Goal: Task Accomplishment & Management: Manage account settings

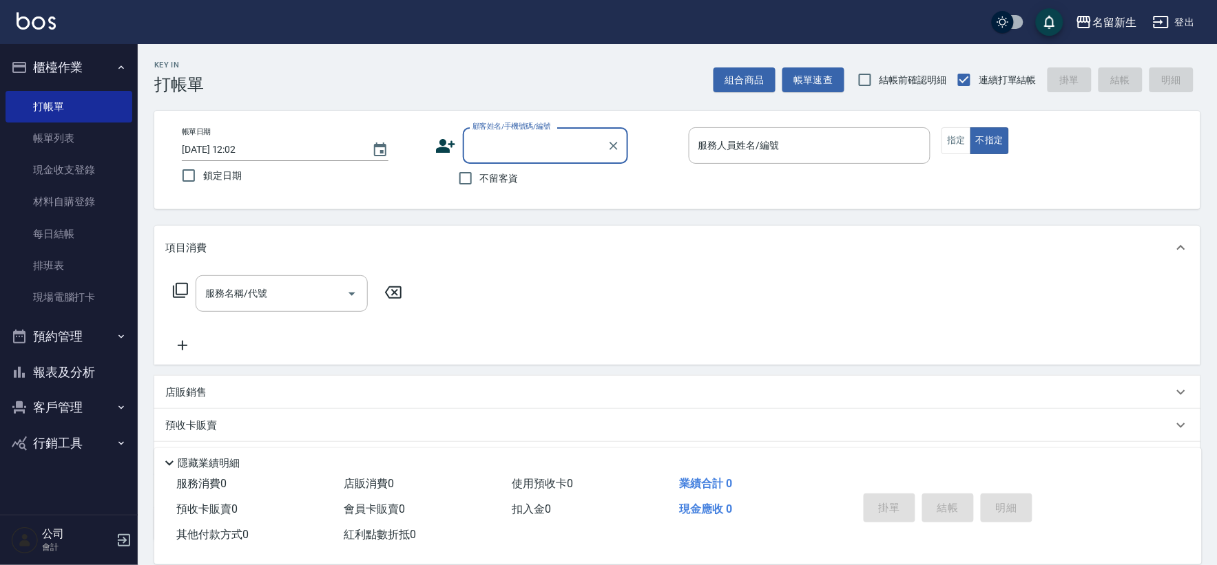
click at [30, 413] on button "客戶管理" at bounding box center [69, 408] width 127 height 36
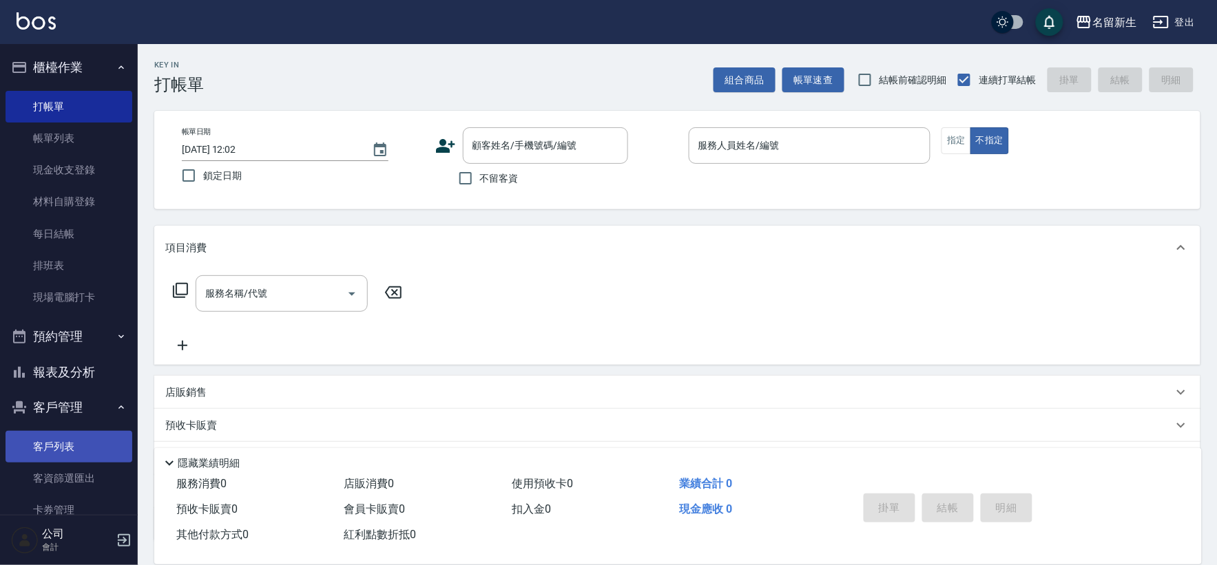
click at [69, 433] on link "客戶列表" at bounding box center [69, 447] width 127 height 32
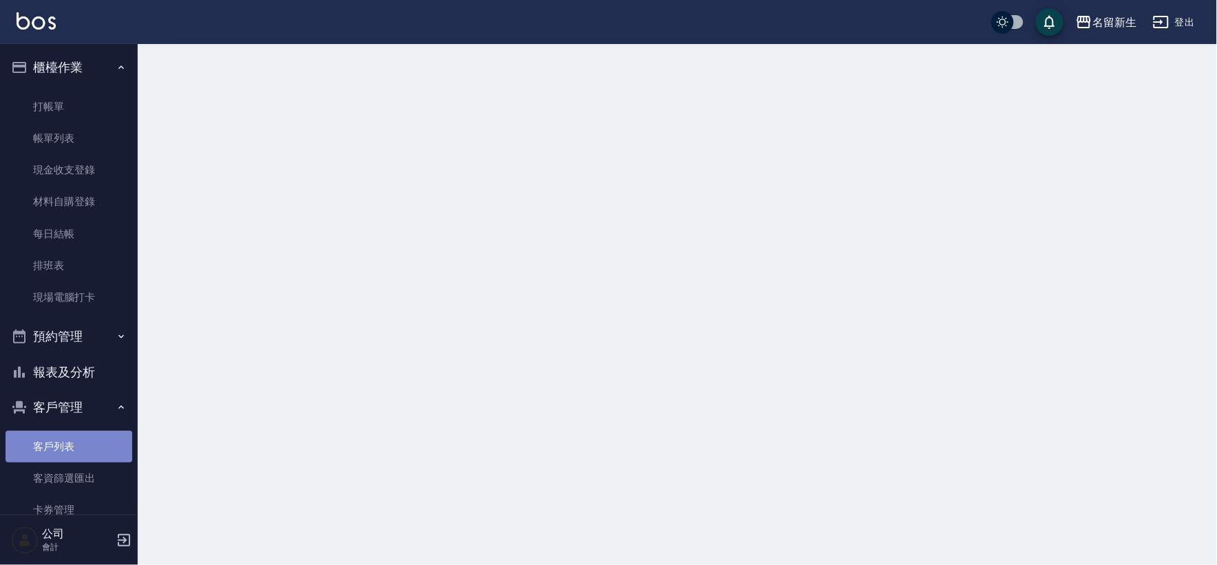
click at [69, 433] on link "客戶列表" at bounding box center [69, 447] width 127 height 32
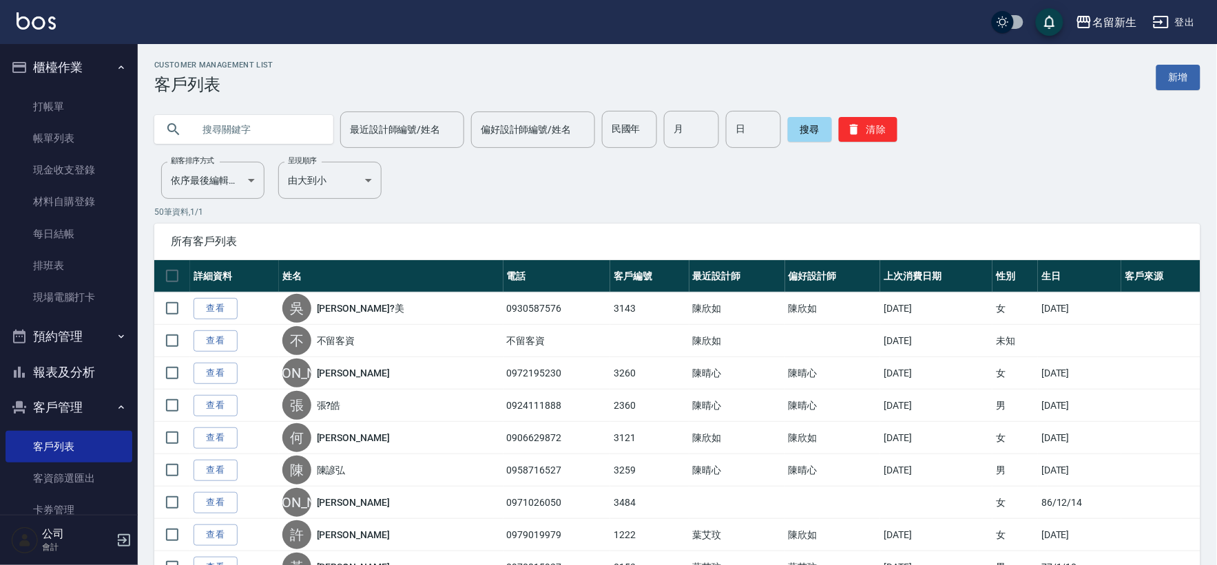
click at [269, 118] on input "text" at bounding box center [257, 129] width 129 height 37
type input "0919571649"
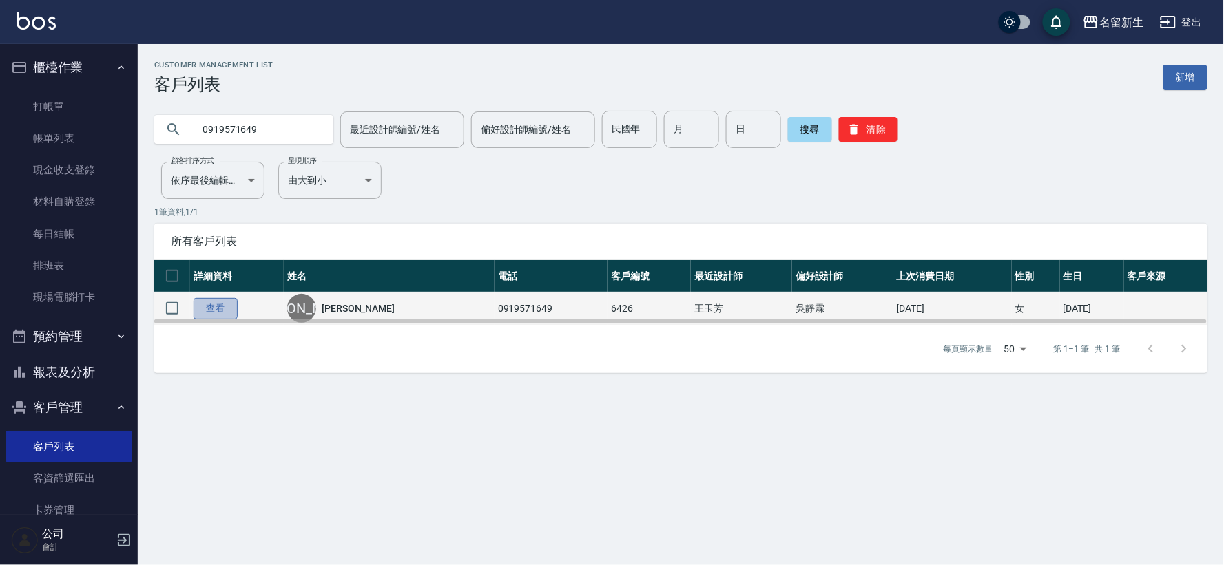
click at [198, 312] on link "查看" at bounding box center [216, 308] width 44 height 21
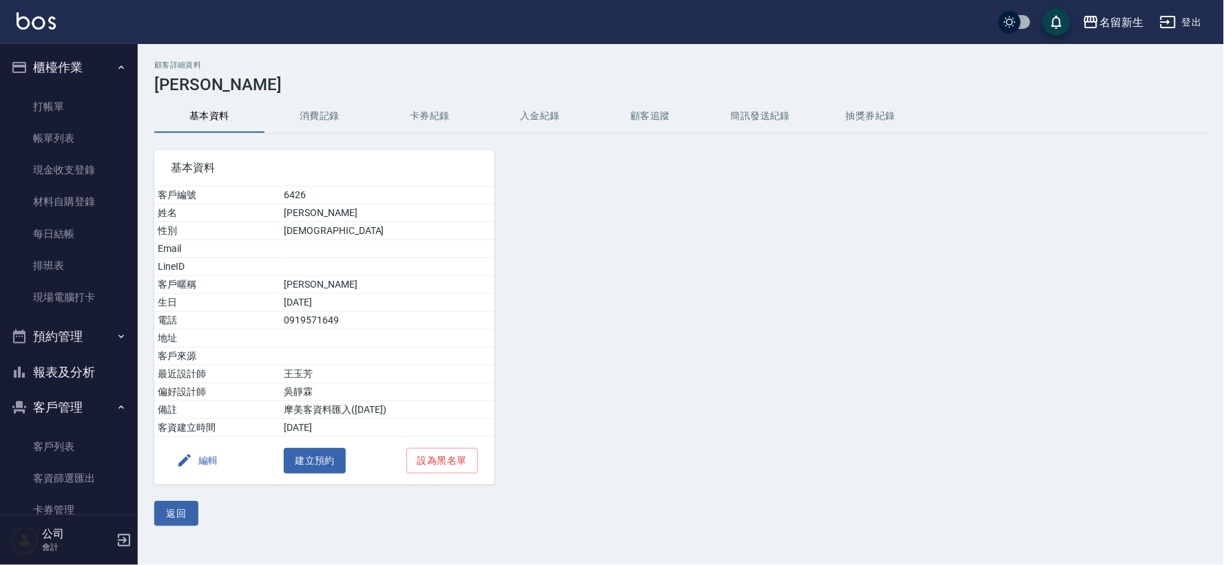
click at [334, 113] on button "消費記錄" at bounding box center [319, 116] width 110 height 33
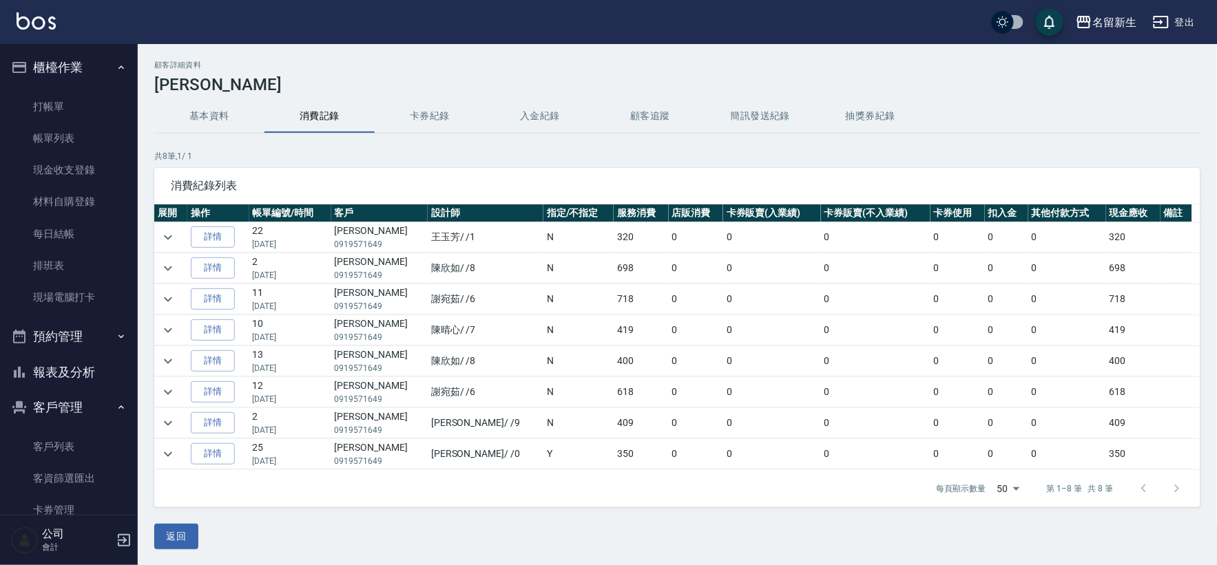
click at [180, 270] on td at bounding box center [170, 268] width 33 height 30
click at [176, 272] on icon "expand row" at bounding box center [168, 268] width 17 height 17
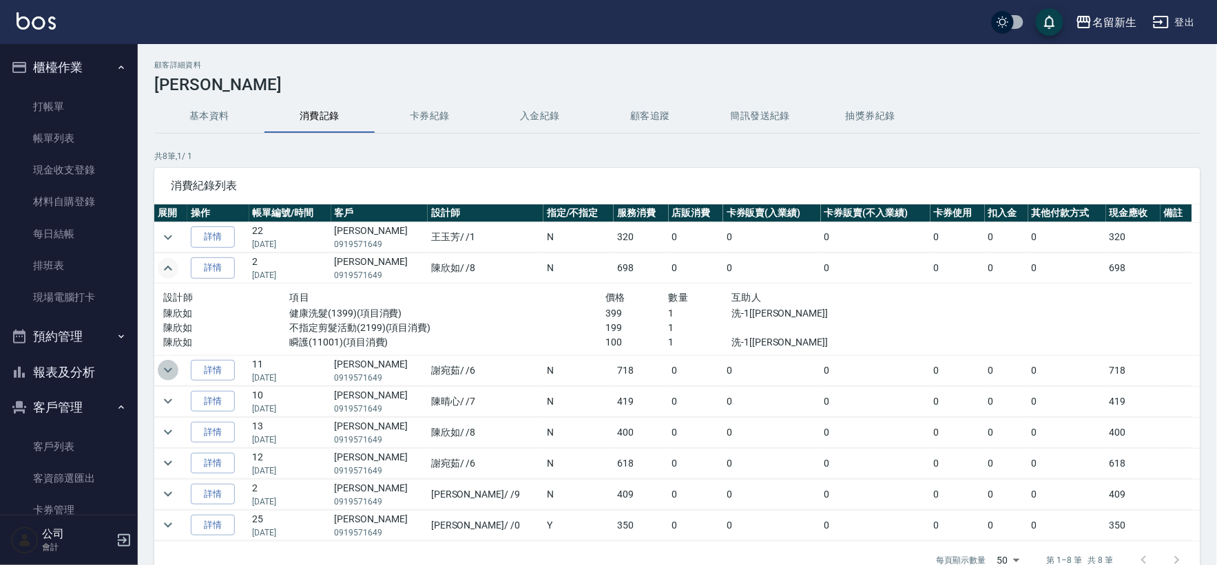
click at [168, 380] on button "expand row" at bounding box center [168, 370] width 21 height 21
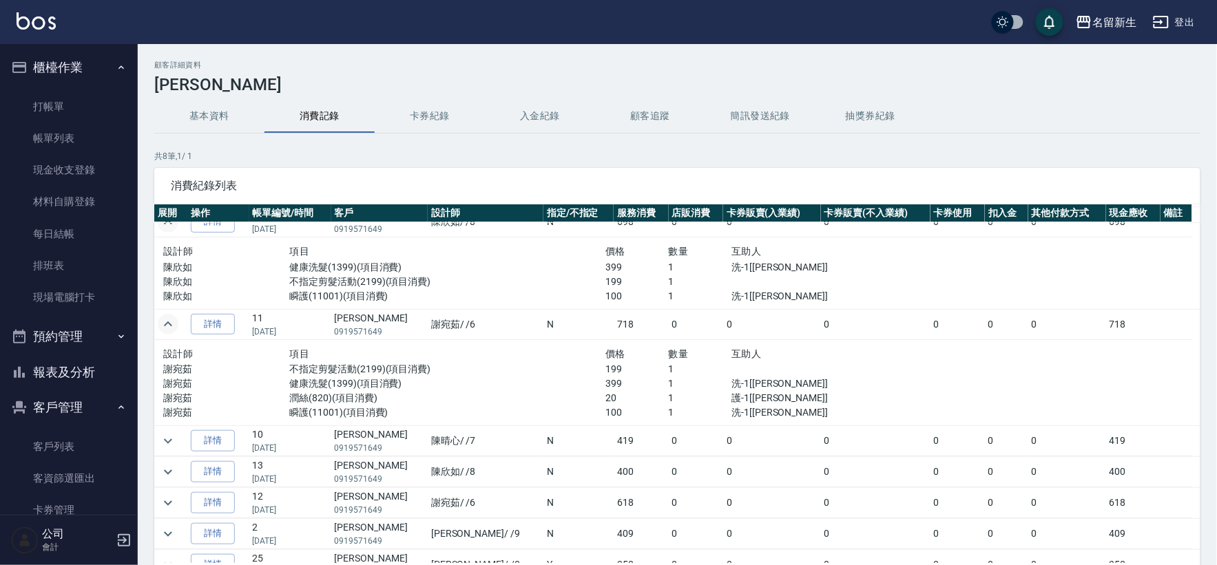
scroll to position [65, 0]
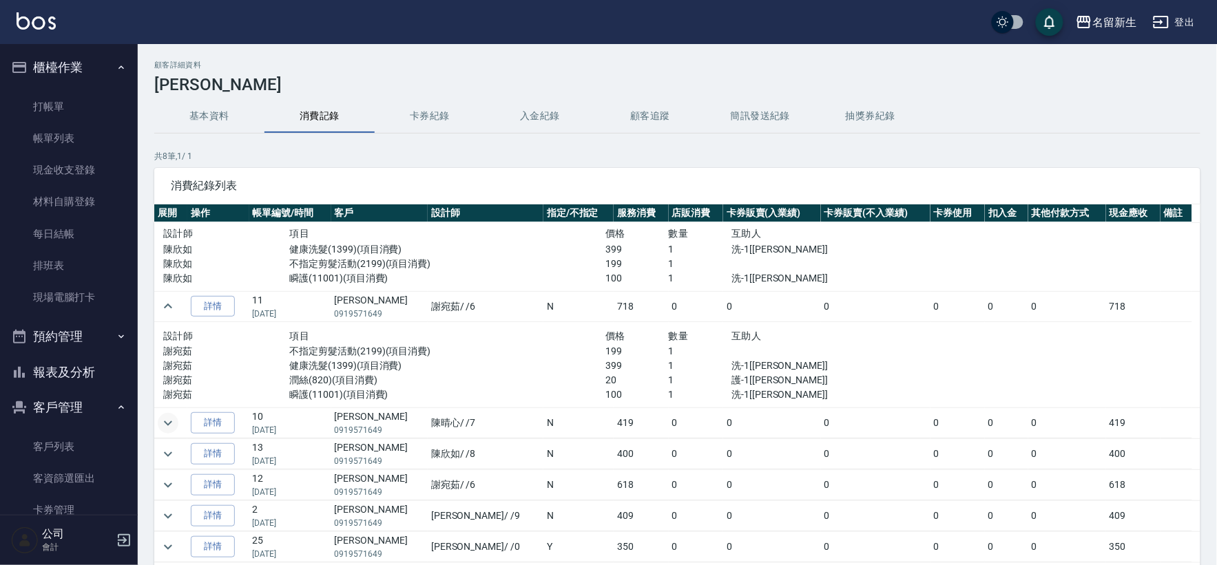
click at [169, 431] on button "expand row" at bounding box center [168, 423] width 21 height 21
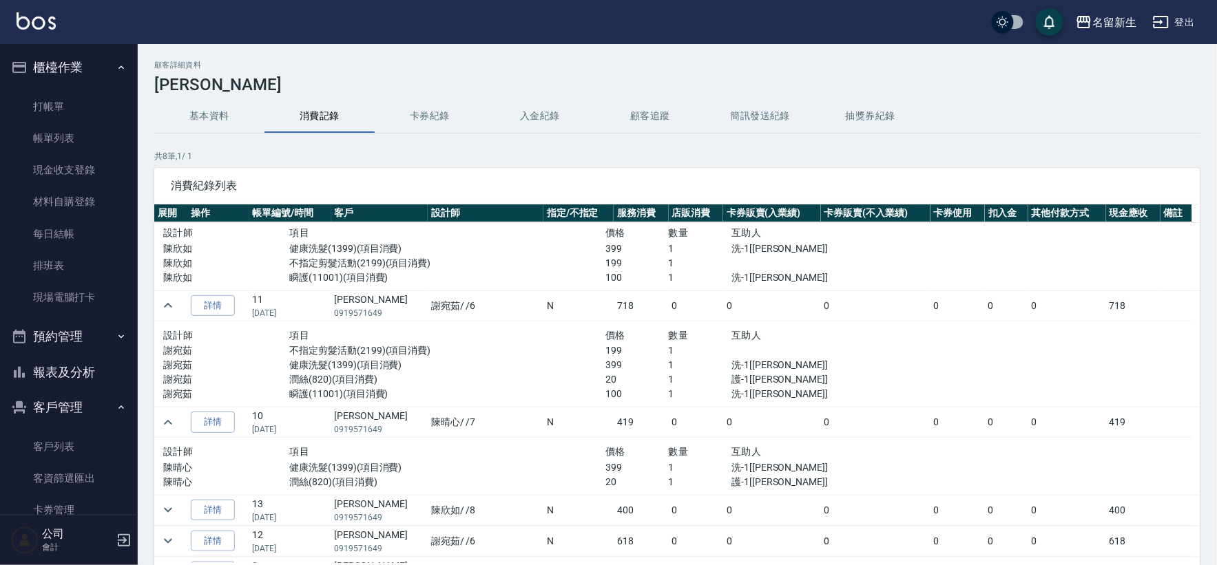
scroll to position [122, 0]
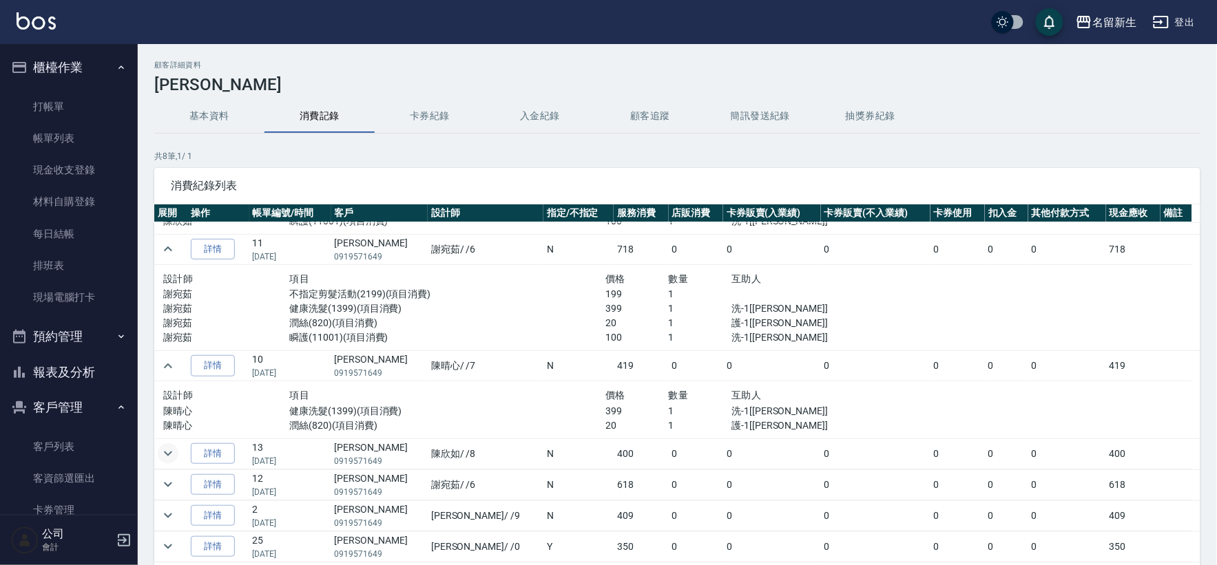
click at [169, 456] on icon "expand row" at bounding box center [168, 454] width 17 height 17
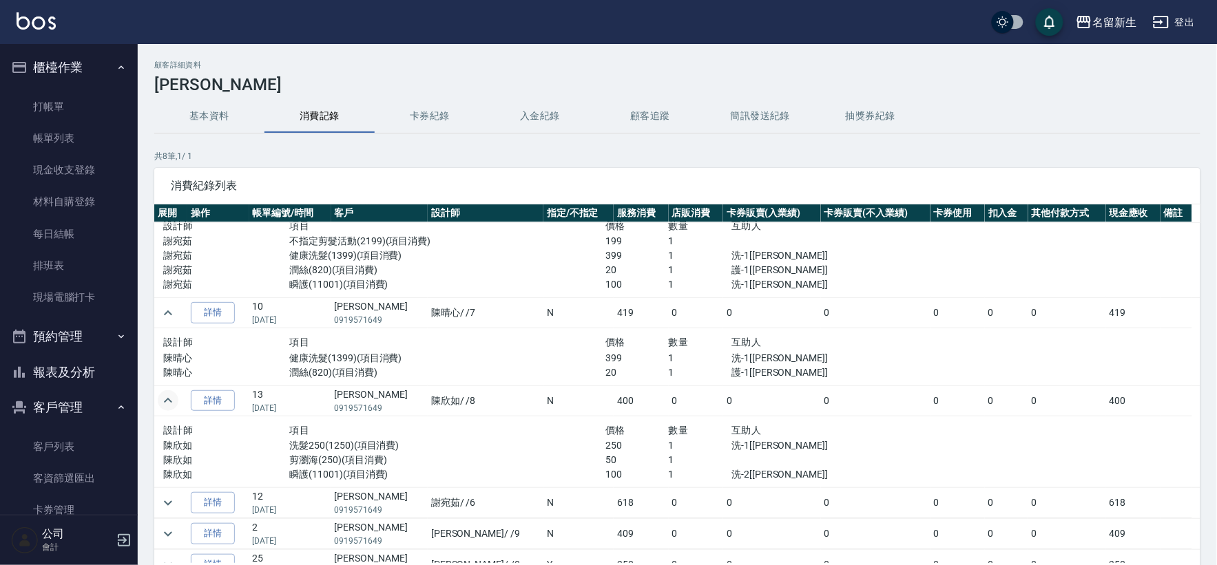
scroll to position [194, 0]
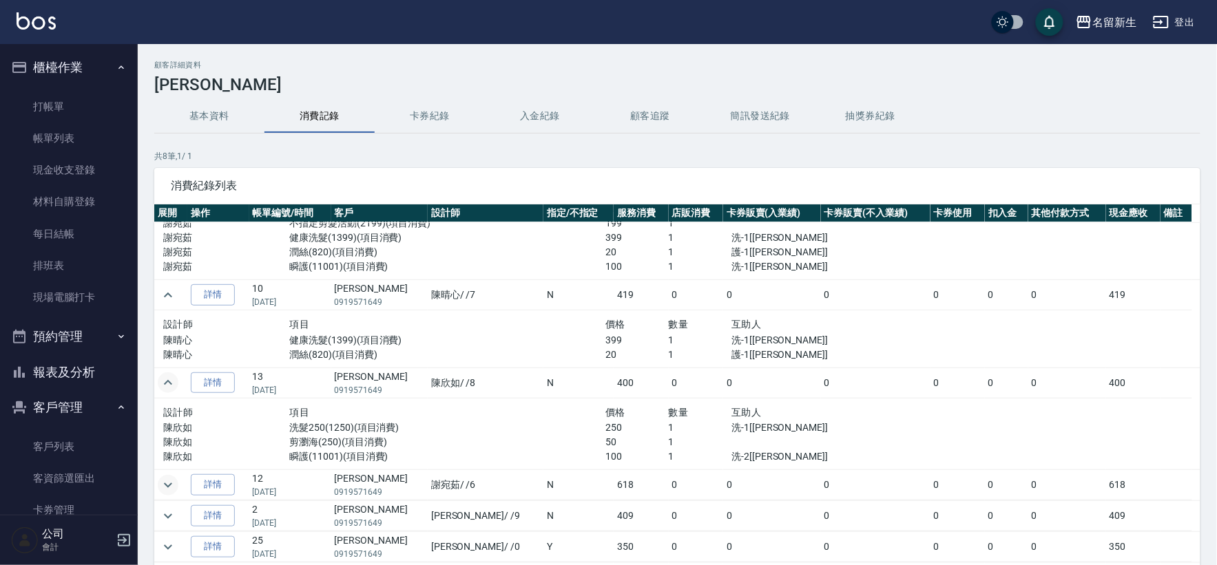
click at [170, 484] on icon "expand row" at bounding box center [168, 485] width 8 height 5
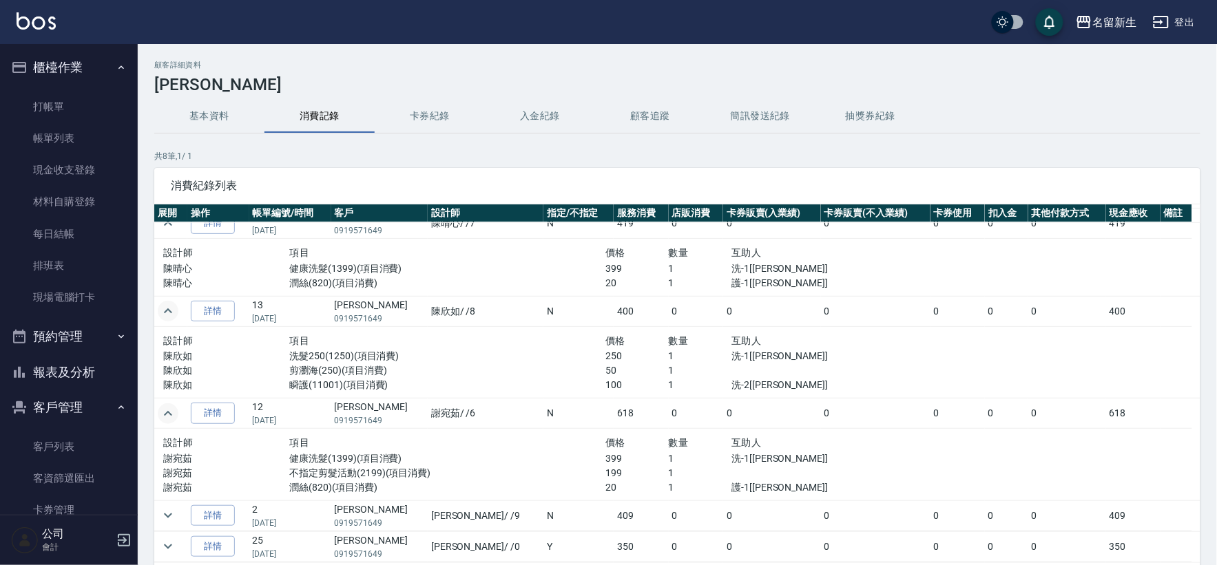
scroll to position [0, 0]
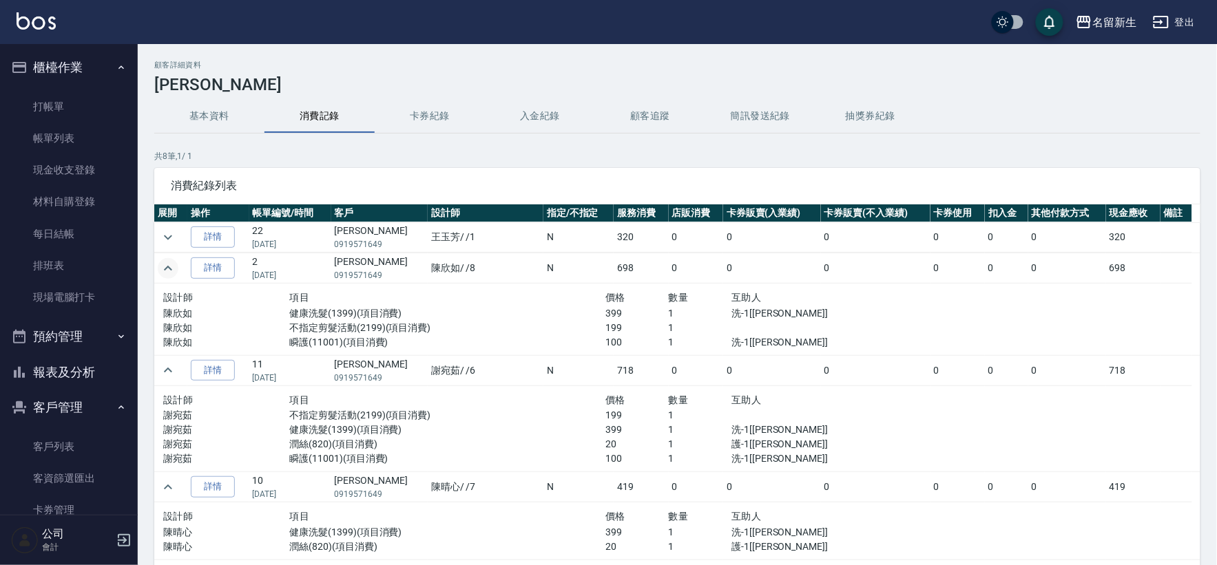
click at [174, 264] on icon "expand row" at bounding box center [168, 268] width 17 height 17
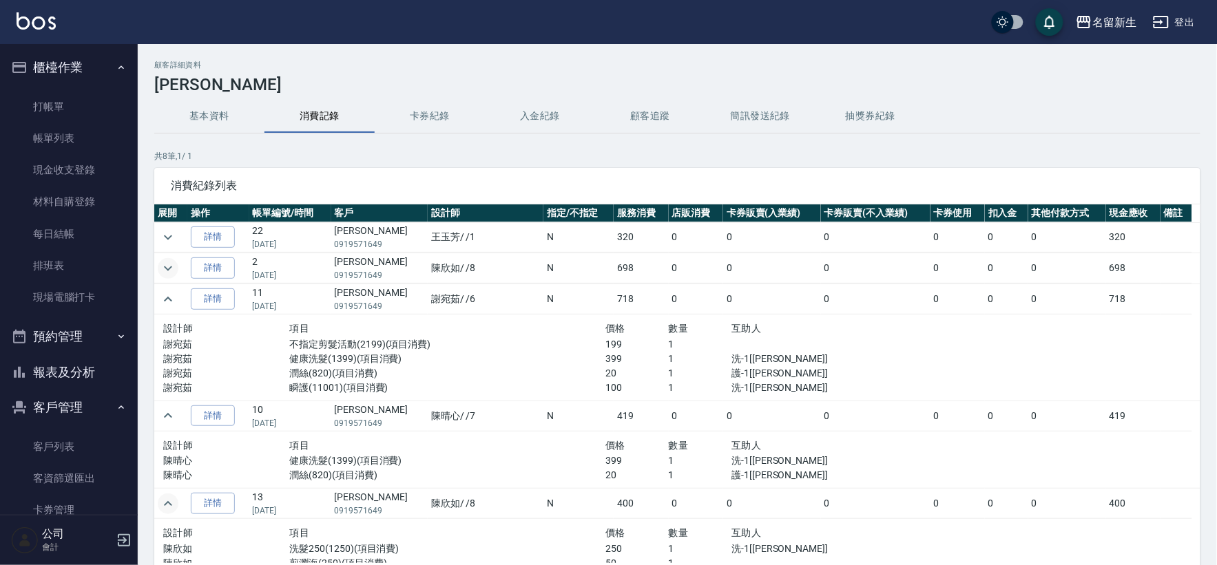
click at [174, 284] on td at bounding box center [170, 299] width 33 height 30
drag, startPoint x: 163, startPoint y: 300, endPoint x: 175, endPoint y: 327, distance: 29.3
click at [163, 300] on icon "expand row" at bounding box center [168, 299] width 17 height 17
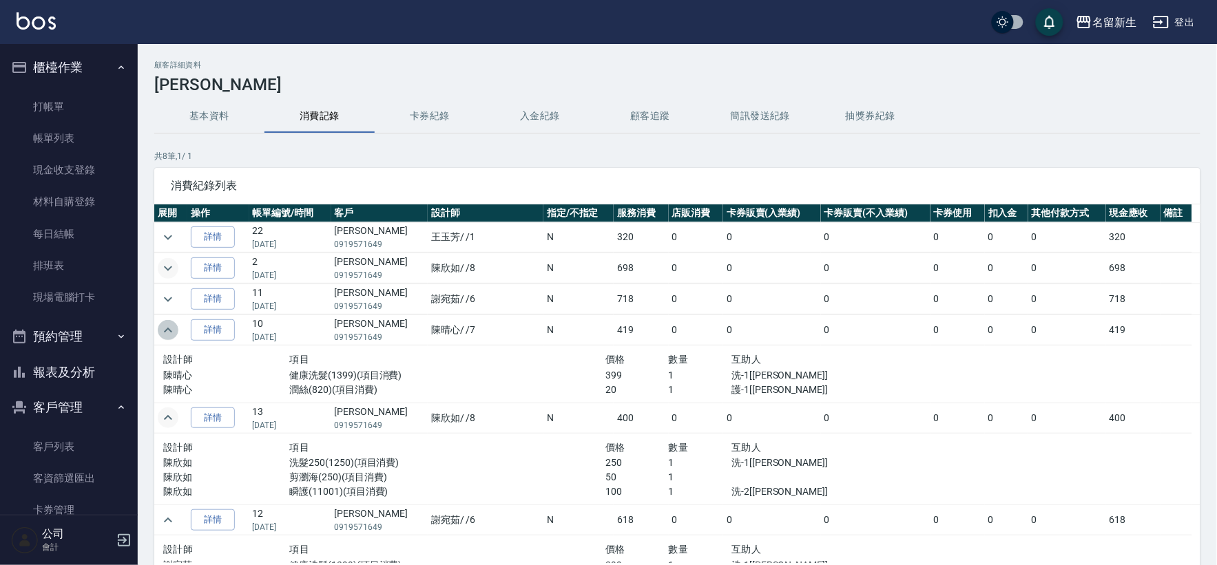
click at [171, 324] on icon "expand row" at bounding box center [168, 330] width 17 height 17
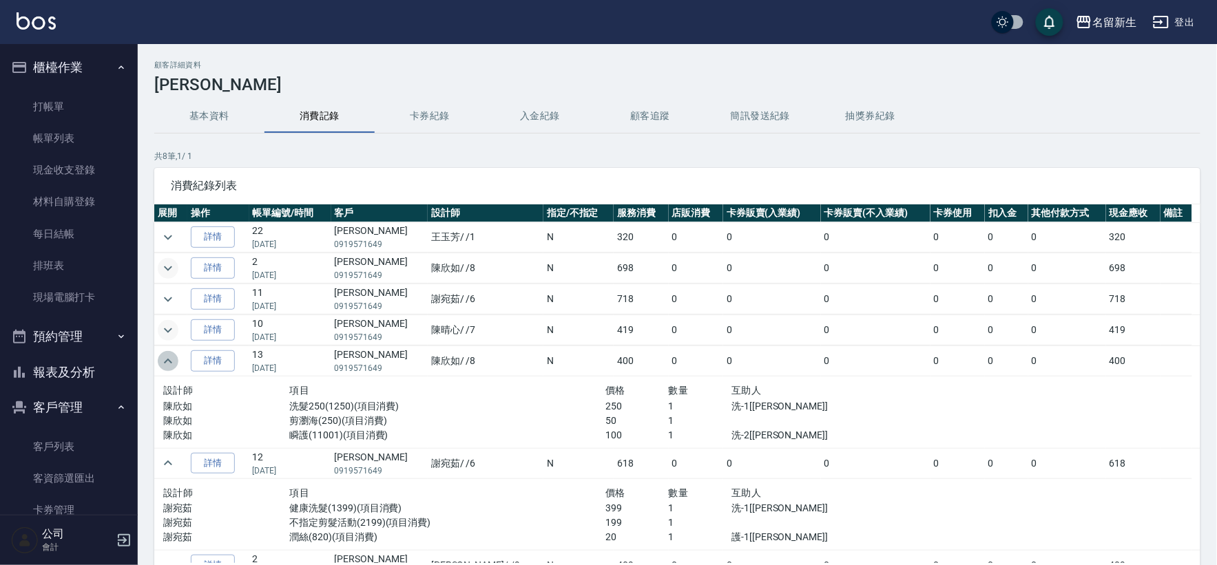
click at [171, 358] on icon "expand row" at bounding box center [168, 361] width 17 height 17
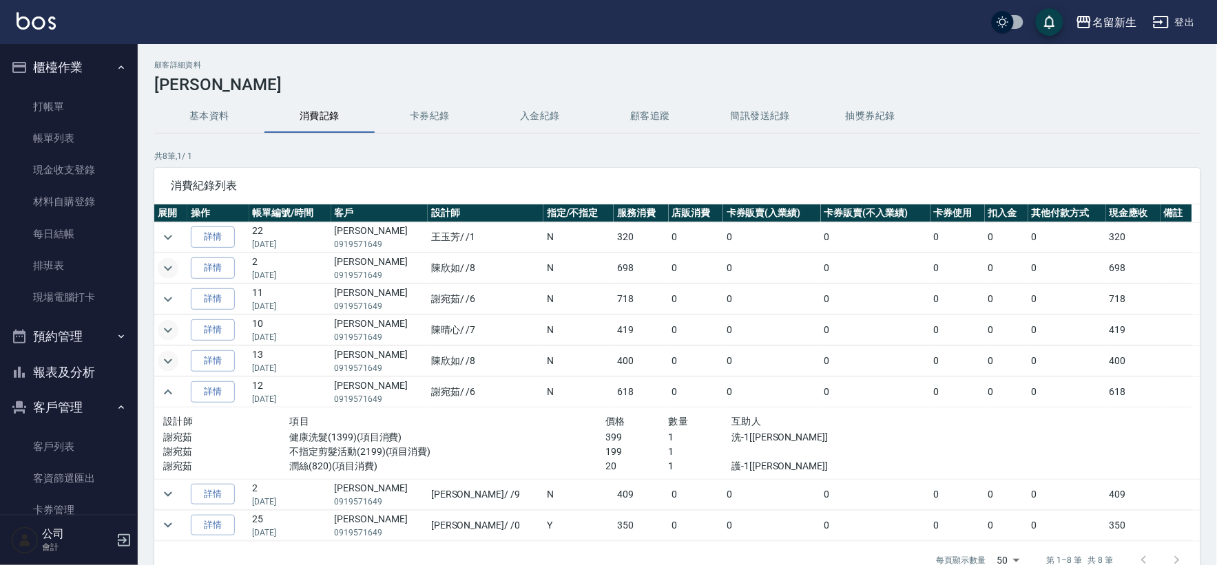
click at [173, 351] on td at bounding box center [170, 361] width 33 height 30
click at [167, 352] on button "expand row" at bounding box center [168, 361] width 21 height 21
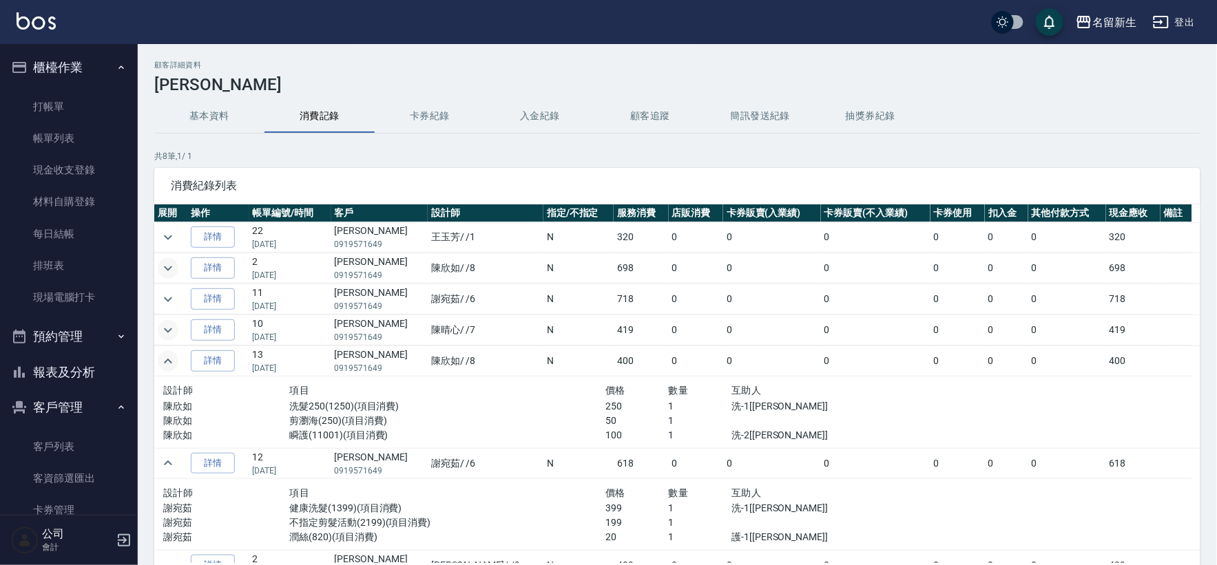
click at [163, 358] on icon "expand row" at bounding box center [168, 361] width 17 height 17
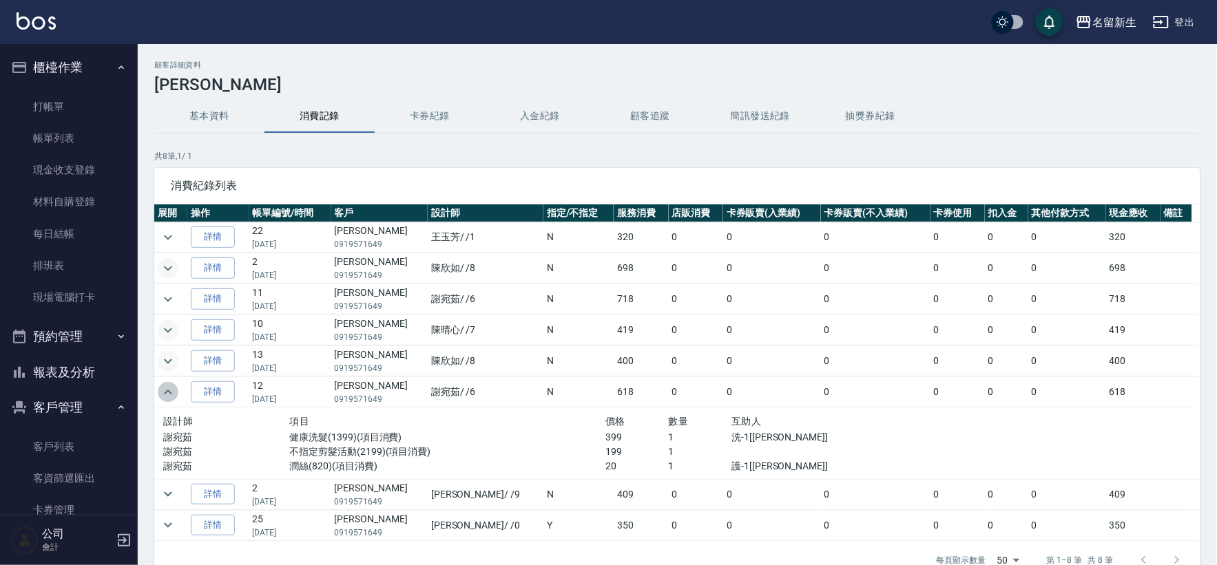
click at [171, 383] on button "expand row" at bounding box center [168, 392] width 21 height 21
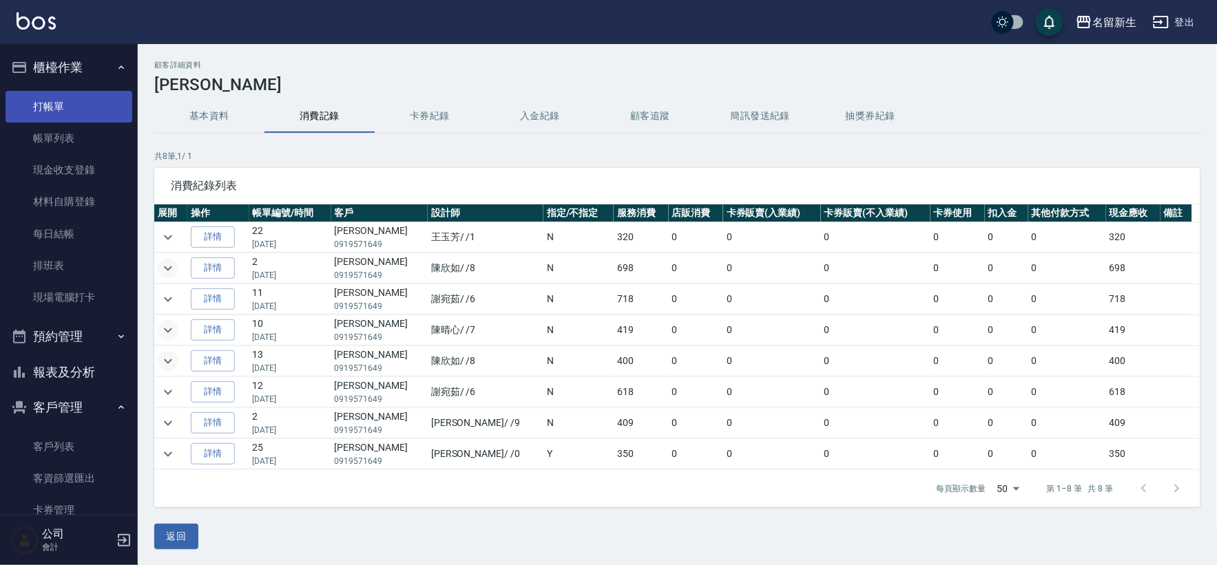
click at [72, 96] on link "打帳單" at bounding box center [69, 107] width 127 height 32
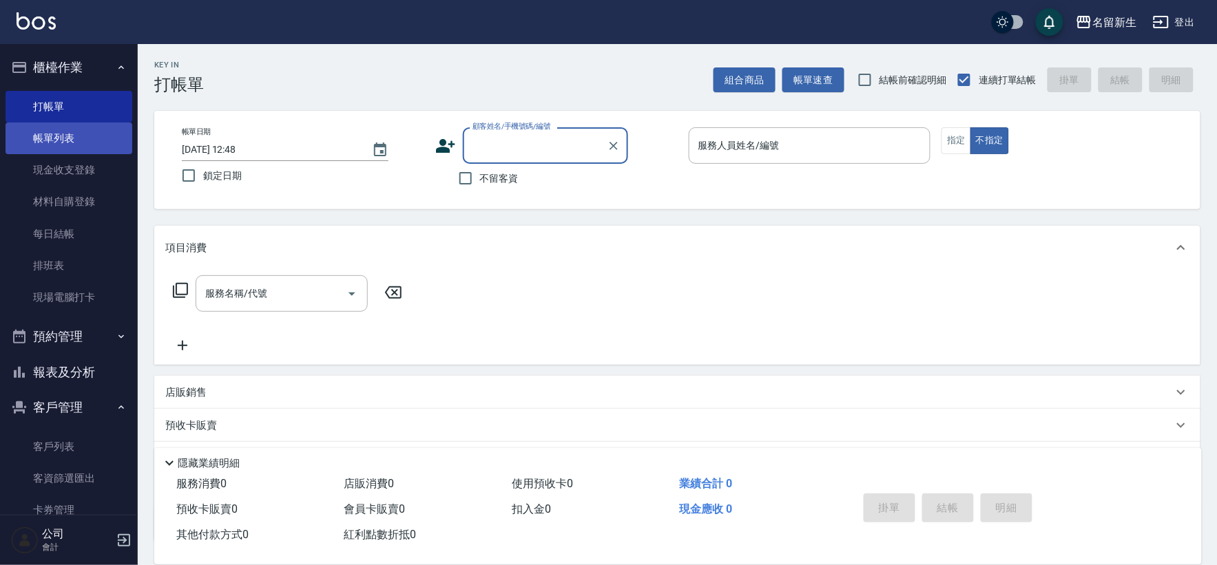
click at [62, 129] on link "帳單列表" at bounding box center [69, 139] width 127 height 32
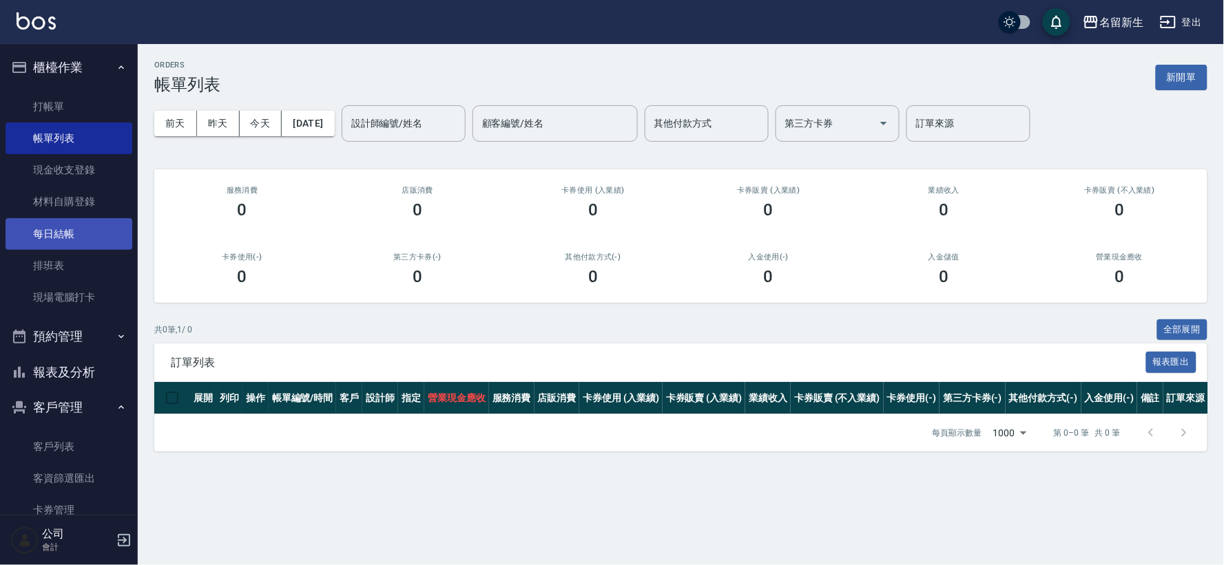
click at [74, 229] on link "每日結帳" at bounding box center [69, 234] width 127 height 32
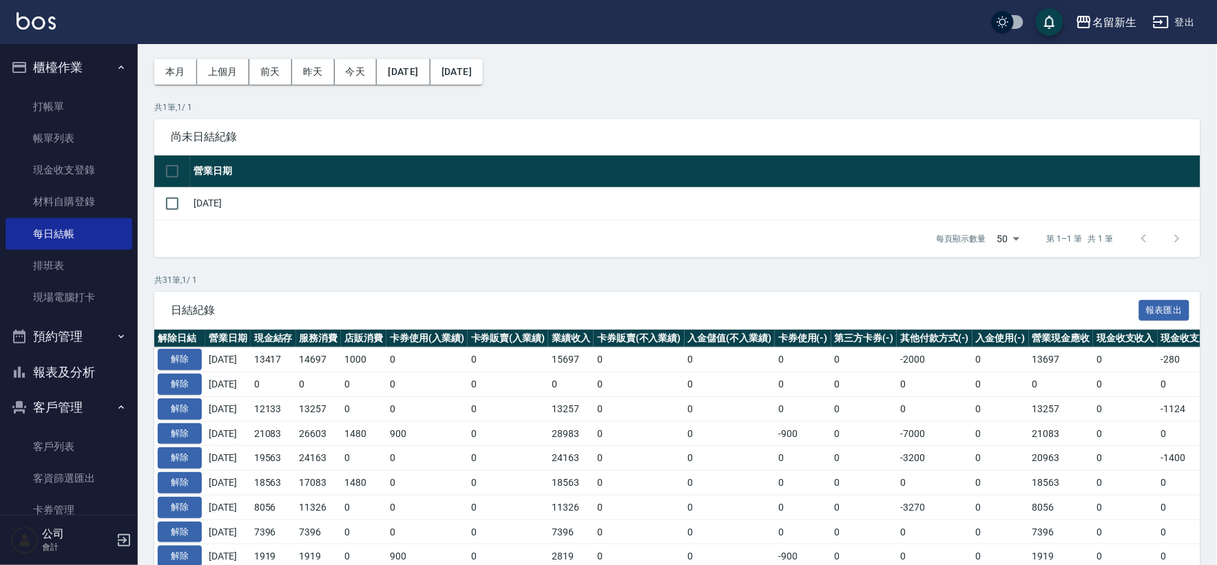
scroll to position [153, 0]
